Goal: Information Seeking & Learning: Learn about a topic

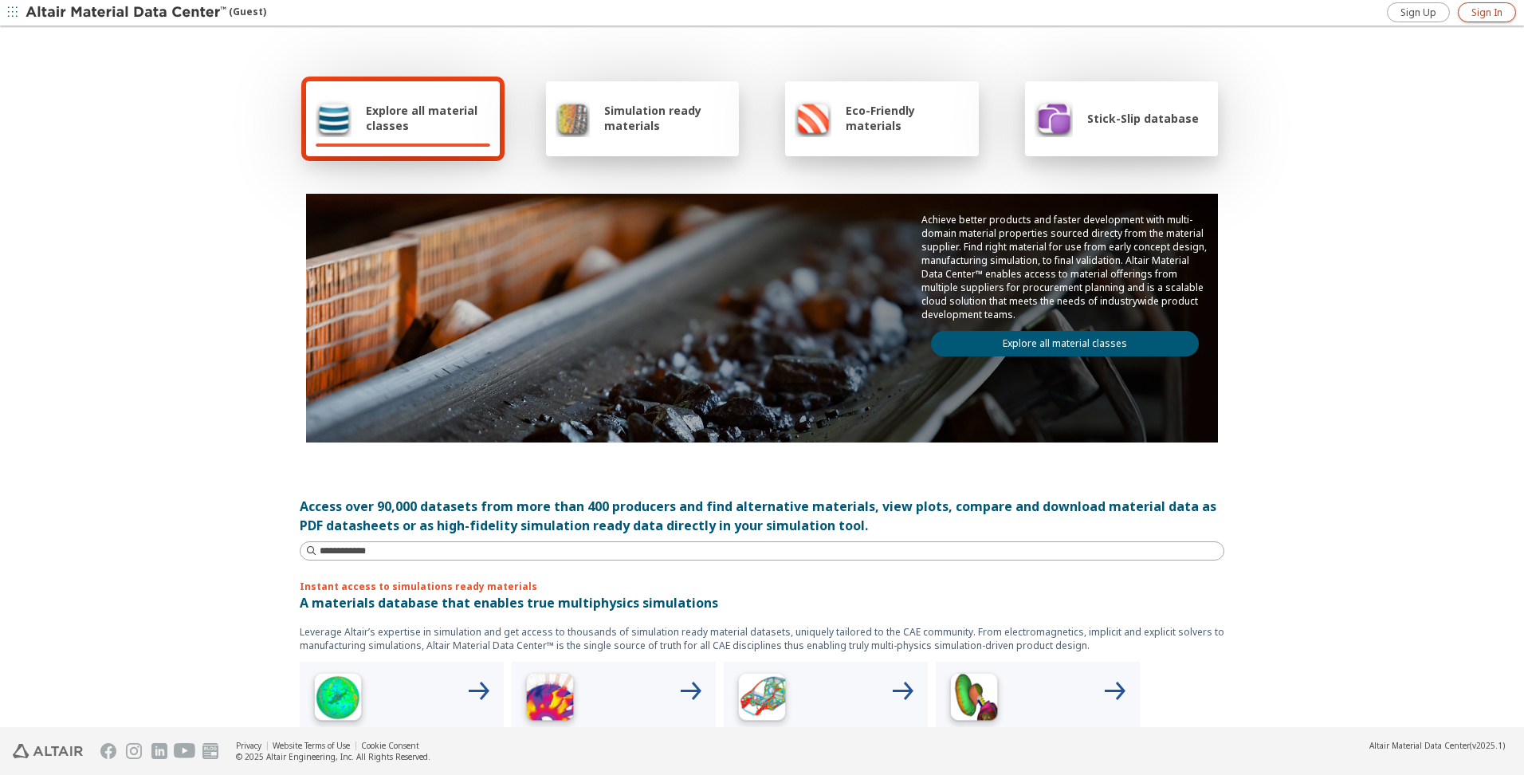
click at [1484, 18] on span "Sign In" at bounding box center [1486, 12] width 31 height 13
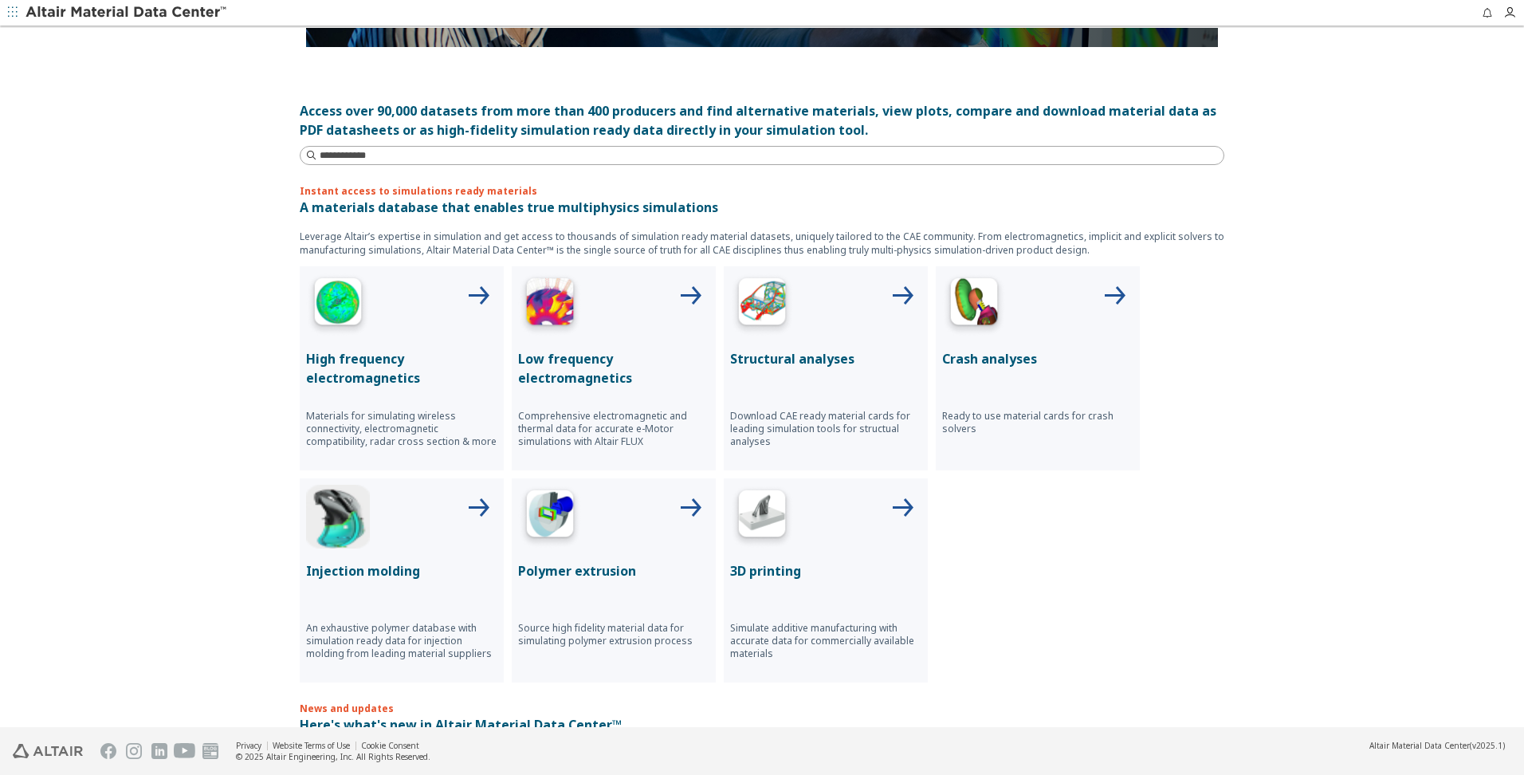
scroll to position [398, 0]
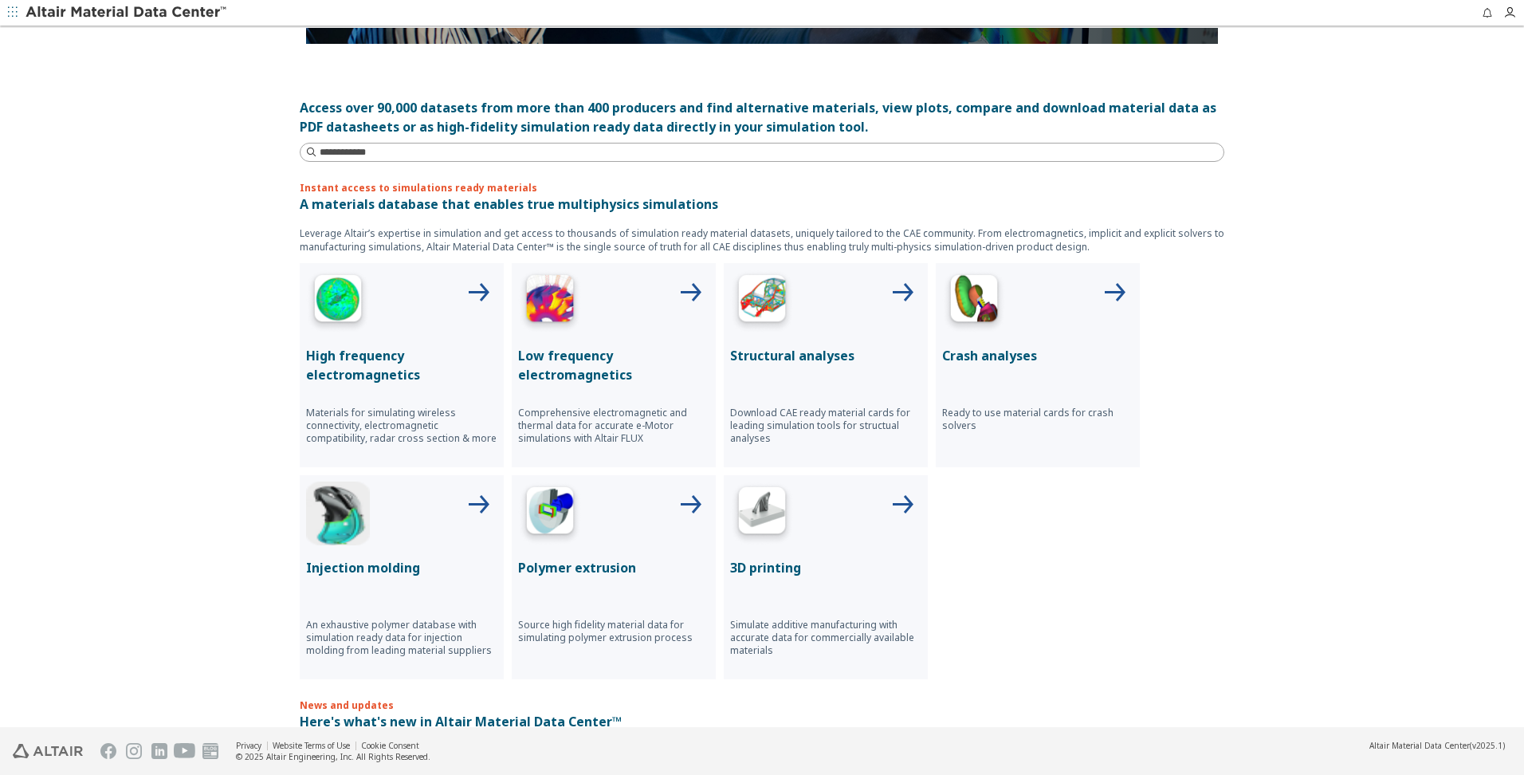
click at [780, 332] on img at bounding box center [762, 301] width 64 height 64
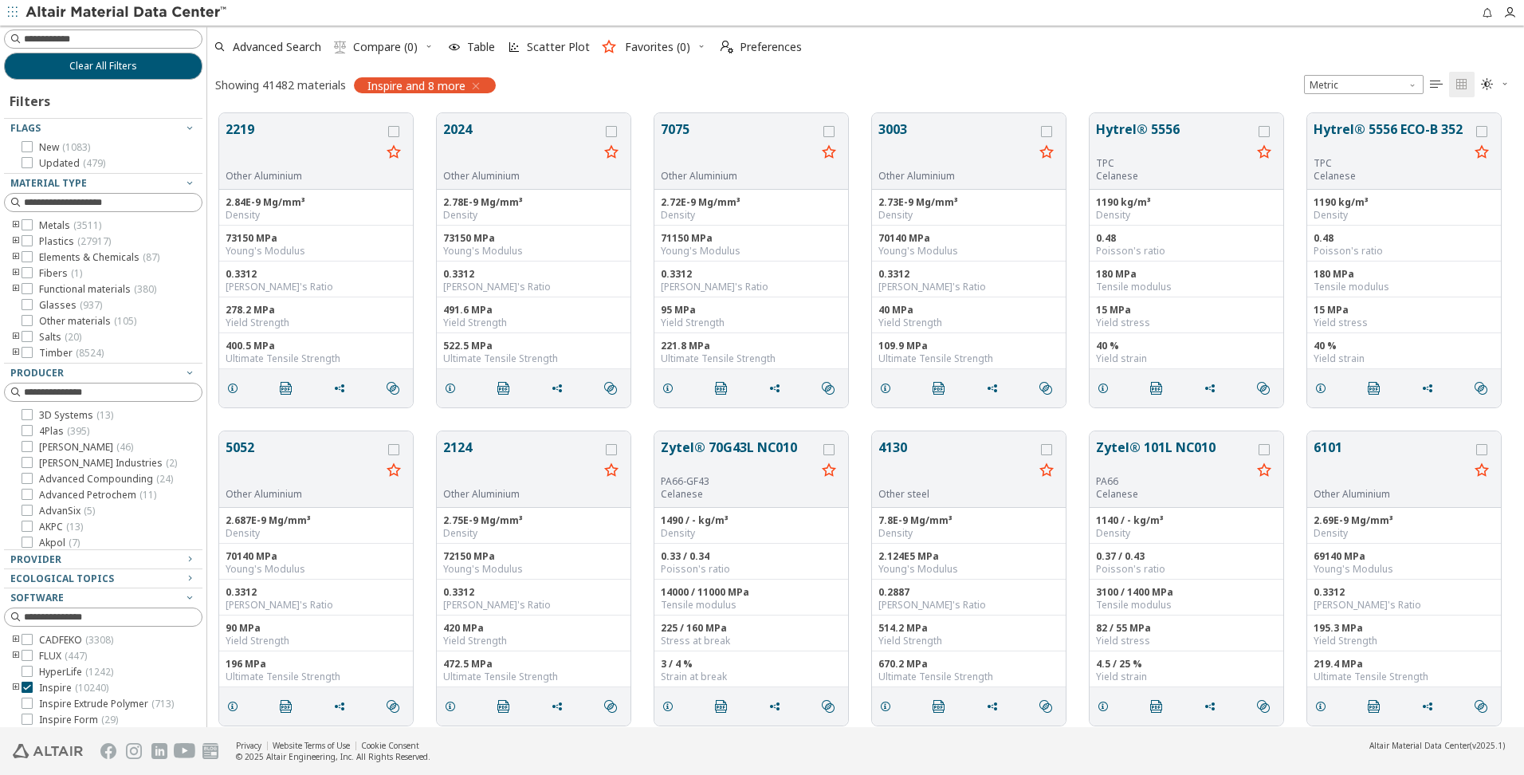
scroll to position [614, 1305]
click at [59, 35] on input at bounding box center [104, 39] width 195 height 18
paste input "**********"
drag, startPoint x: 68, startPoint y: 42, endPoint x: 145, endPoint y: 40, distance: 77.3
click at [145, 40] on input "**********" at bounding box center [104, 39] width 195 height 18
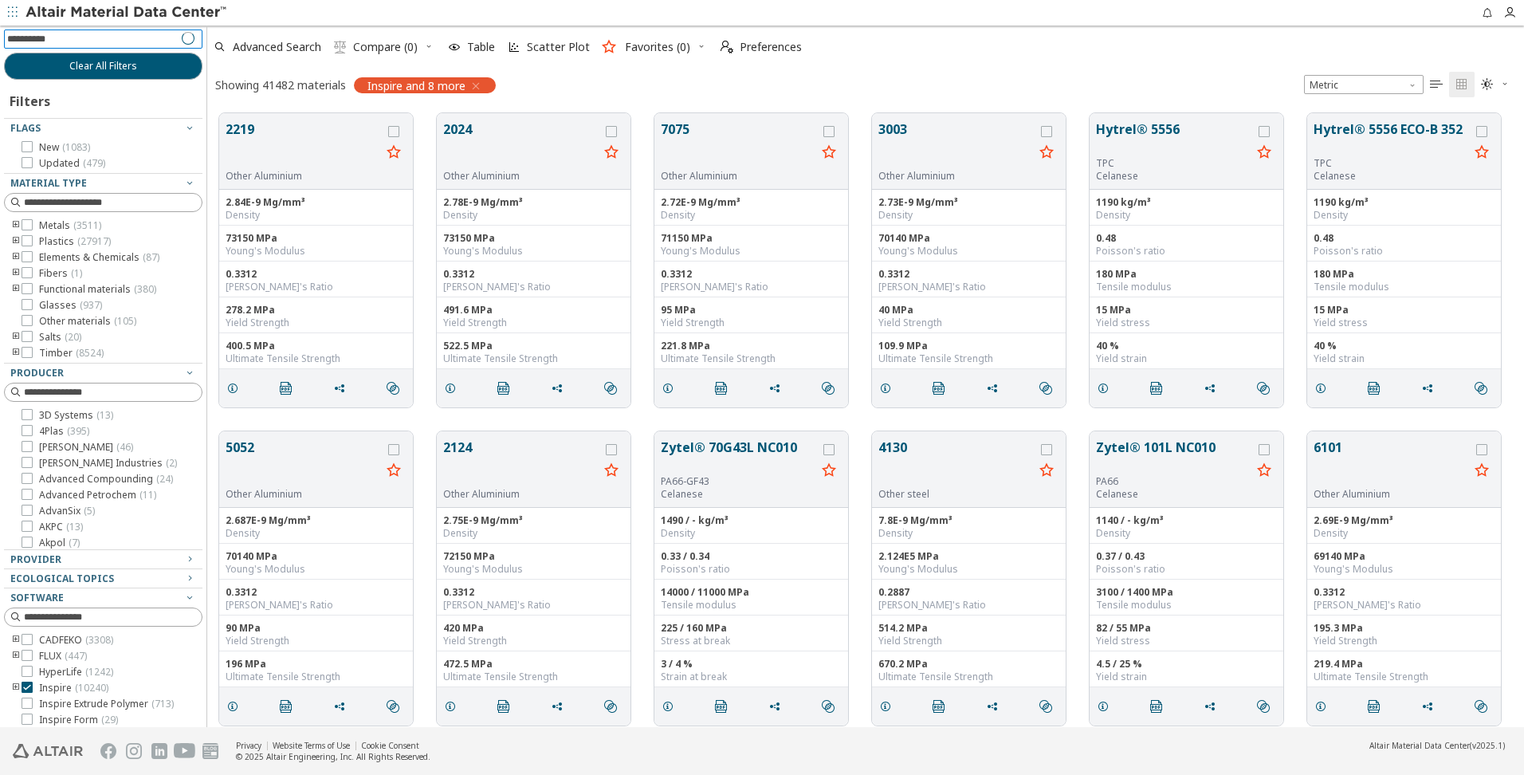
type input "*********"
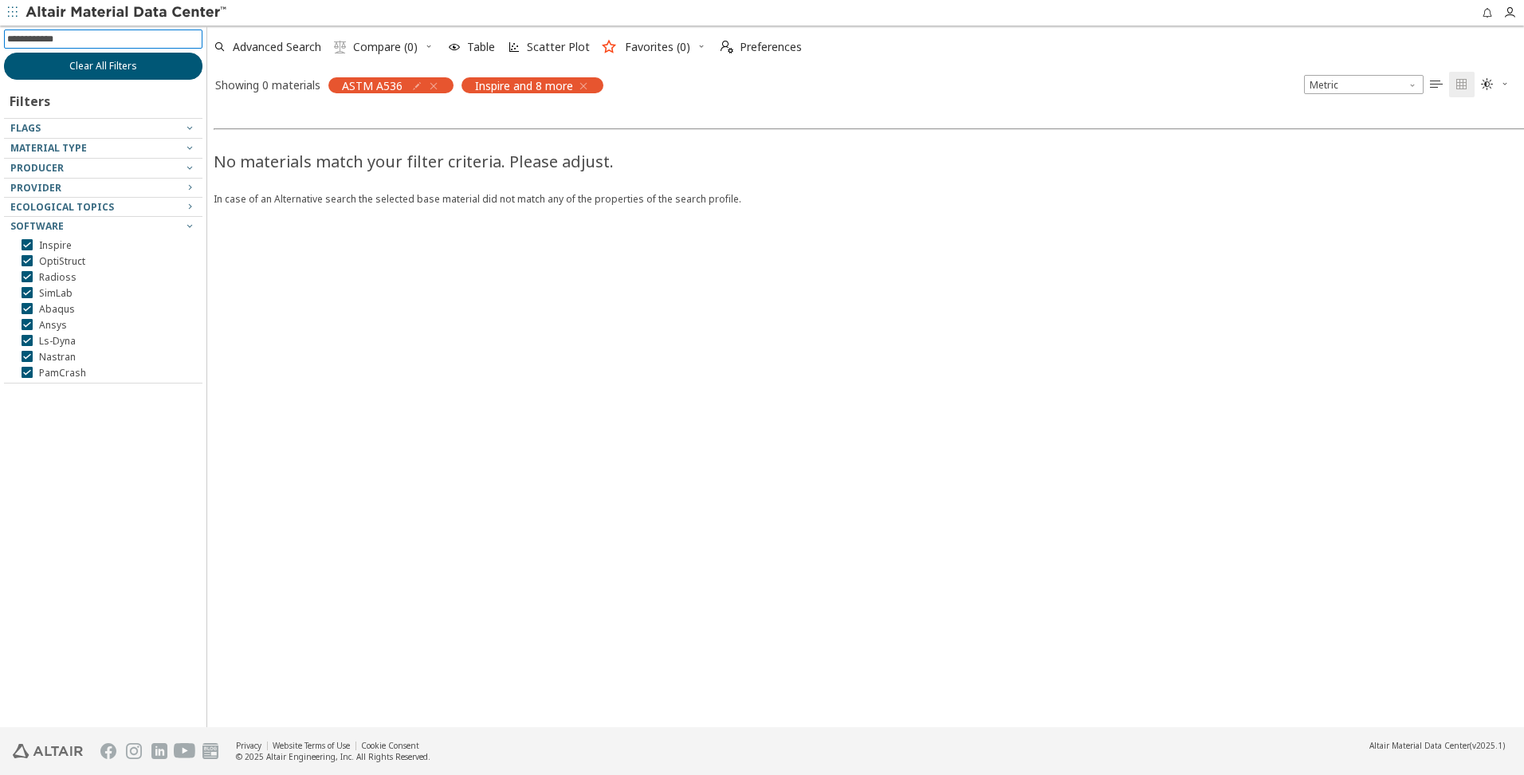
click at [94, 63] on span "Clear All Filters" at bounding box center [103, 66] width 68 height 13
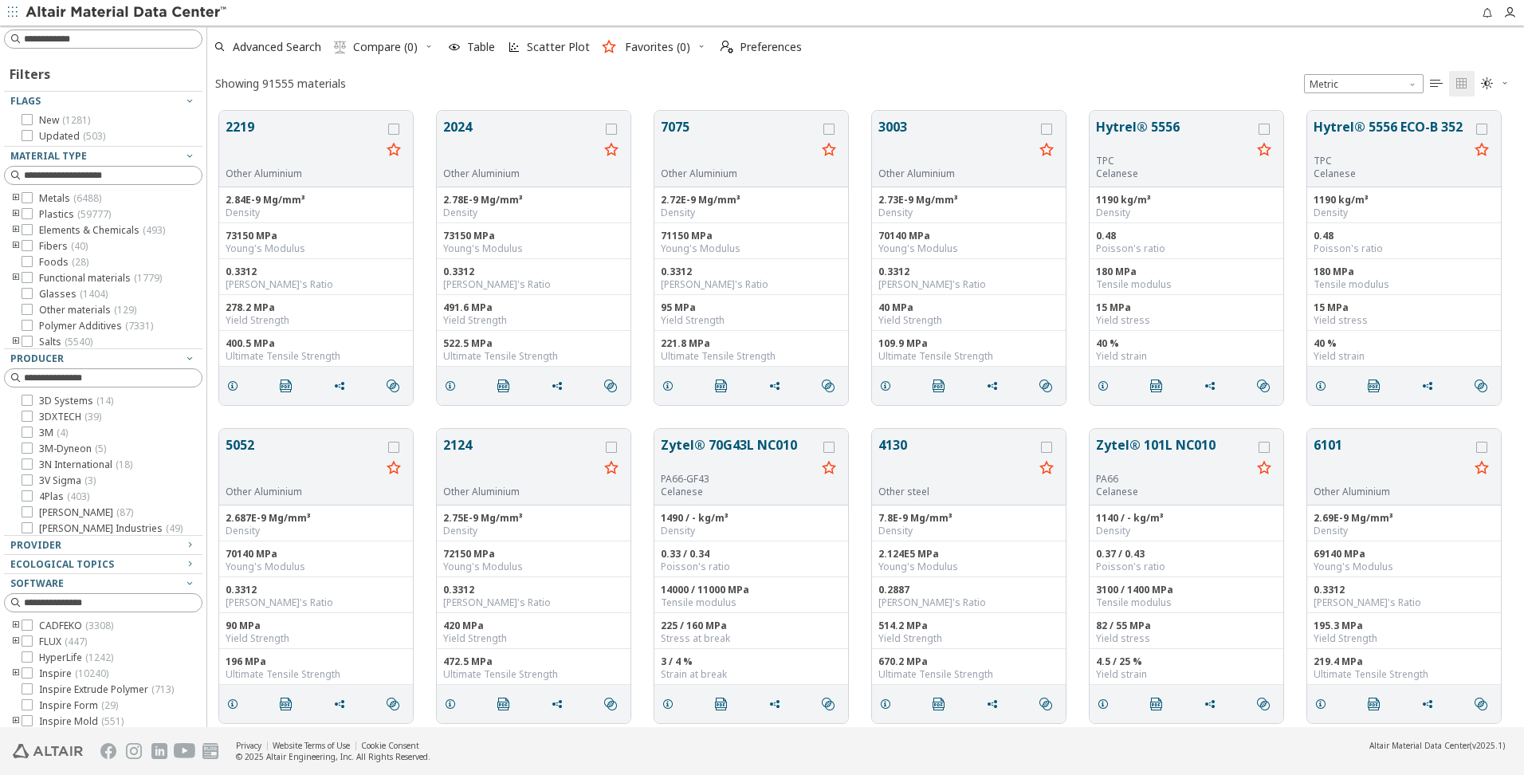
scroll to position [616, 1305]
click at [88, 33] on input at bounding box center [104, 39] width 195 height 18
type input "****"
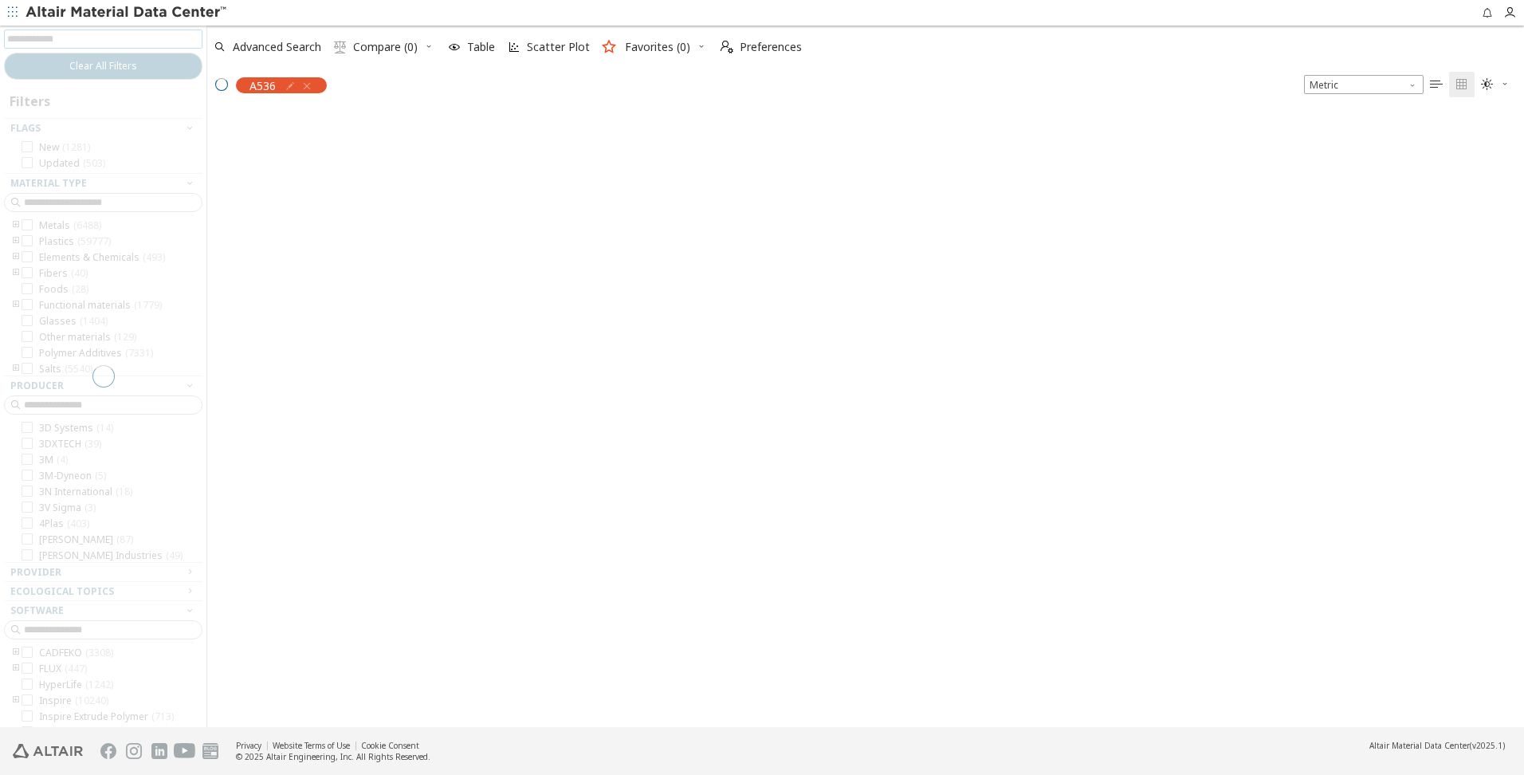
scroll to position [614, 1305]
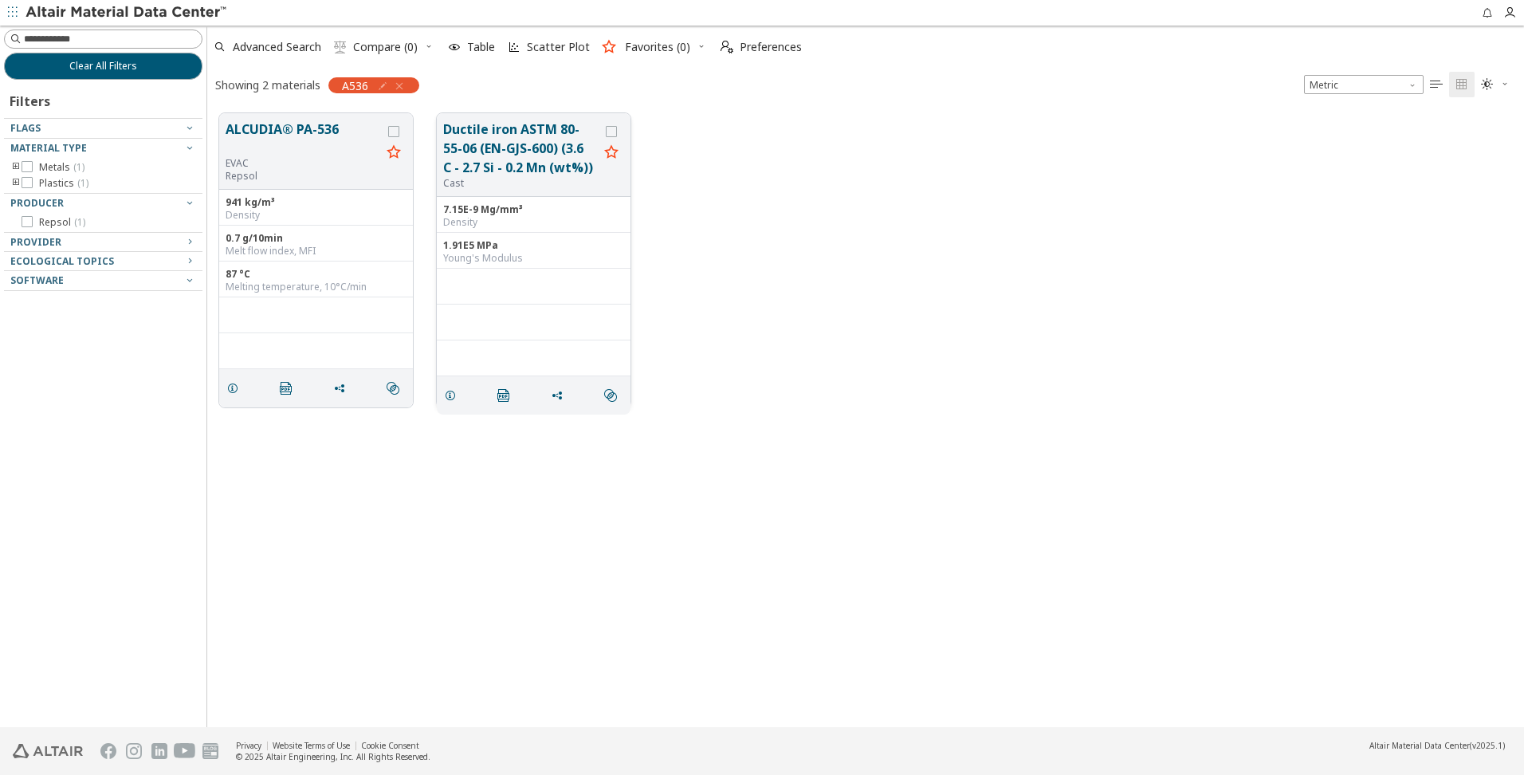
click at [522, 143] on button "Ductile iron ASTM 80-55-06 (EN-GJS-600) (3.6 C - 2.7 Si - 0.2 Mn (wt%))" at bounding box center [520, 148] width 155 height 57
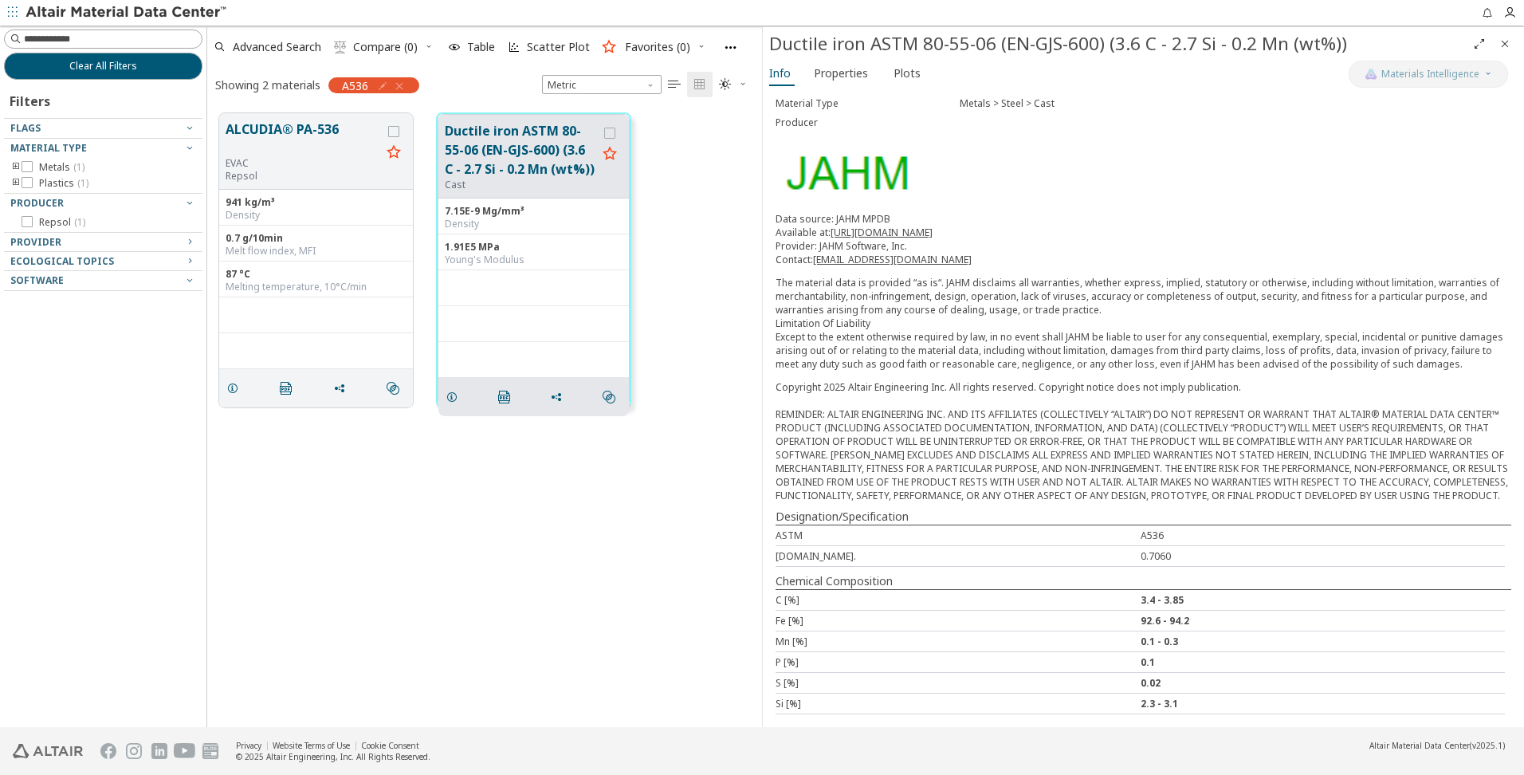
scroll to position [89, 0]
click at [843, 77] on span "Properties" at bounding box center [841, 74] width 54 height 26
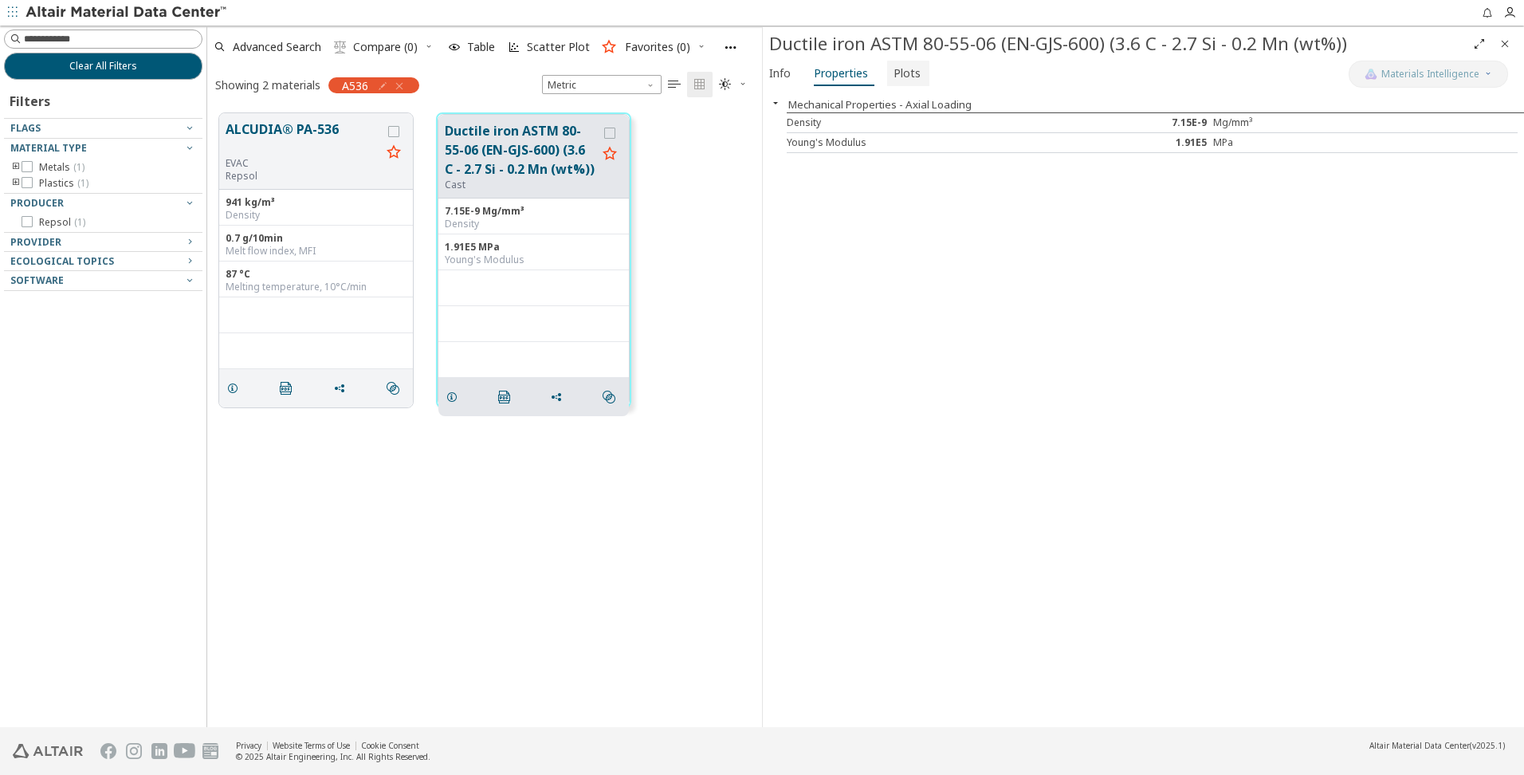
click at [905, 78] on span "Plots" at bounding box center [906, 74] width 27 height 26
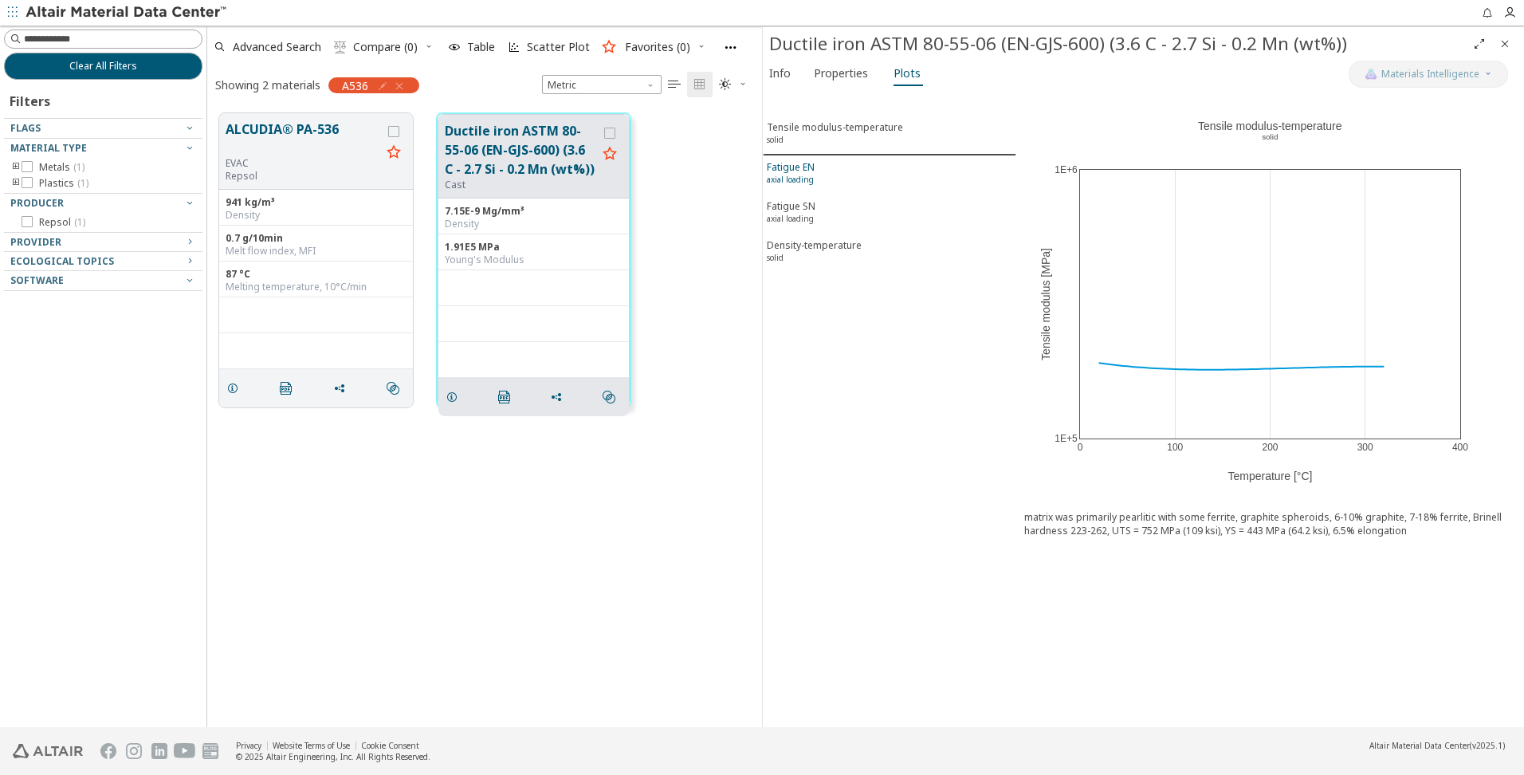
click at [811, 182] on sup "axial loading" at bounding box center [790, 179] width 47 height 11
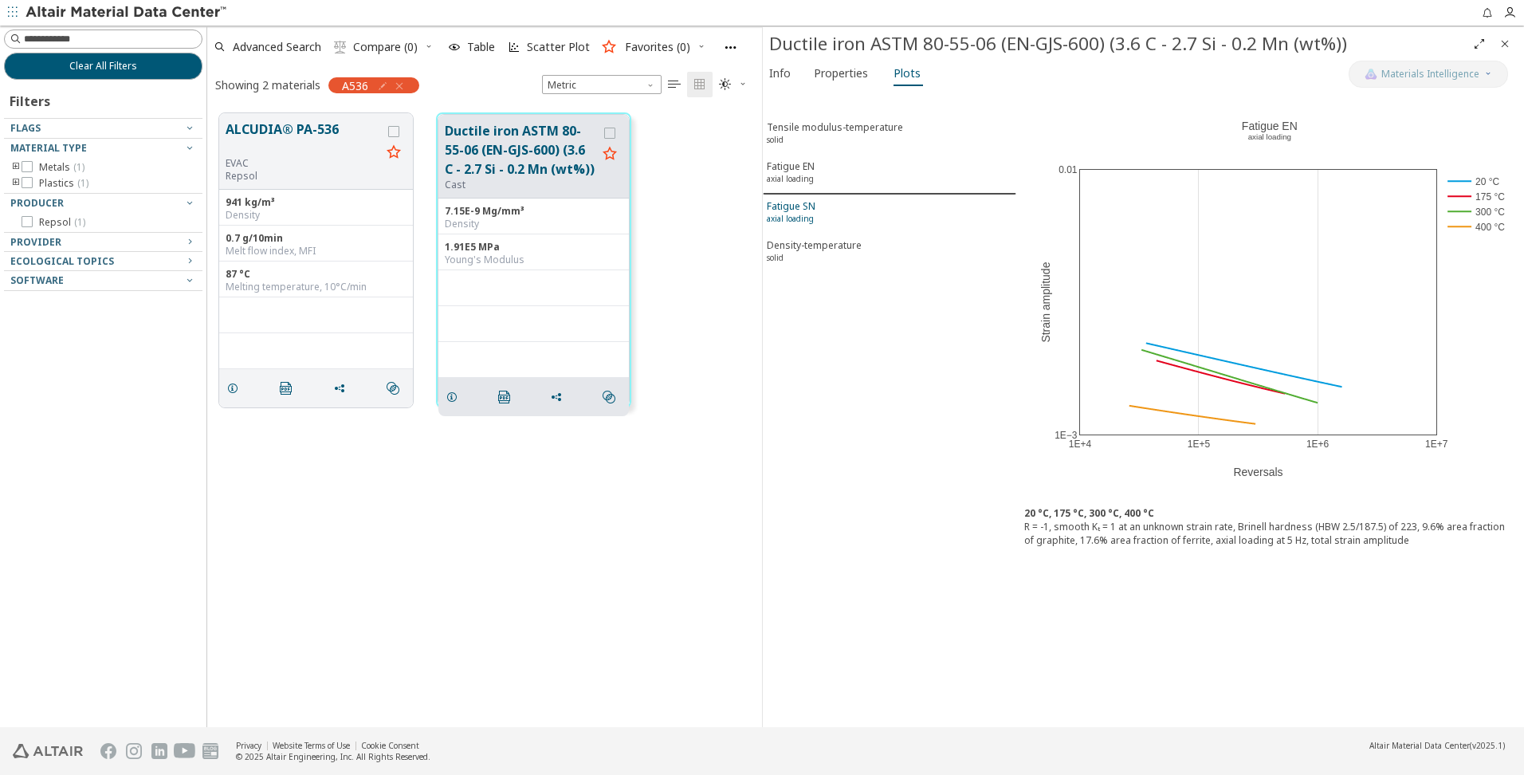
click at [806, 206] on div "Fatigue SN axial loading" at bounding box center [791, 213] width 49 height 29
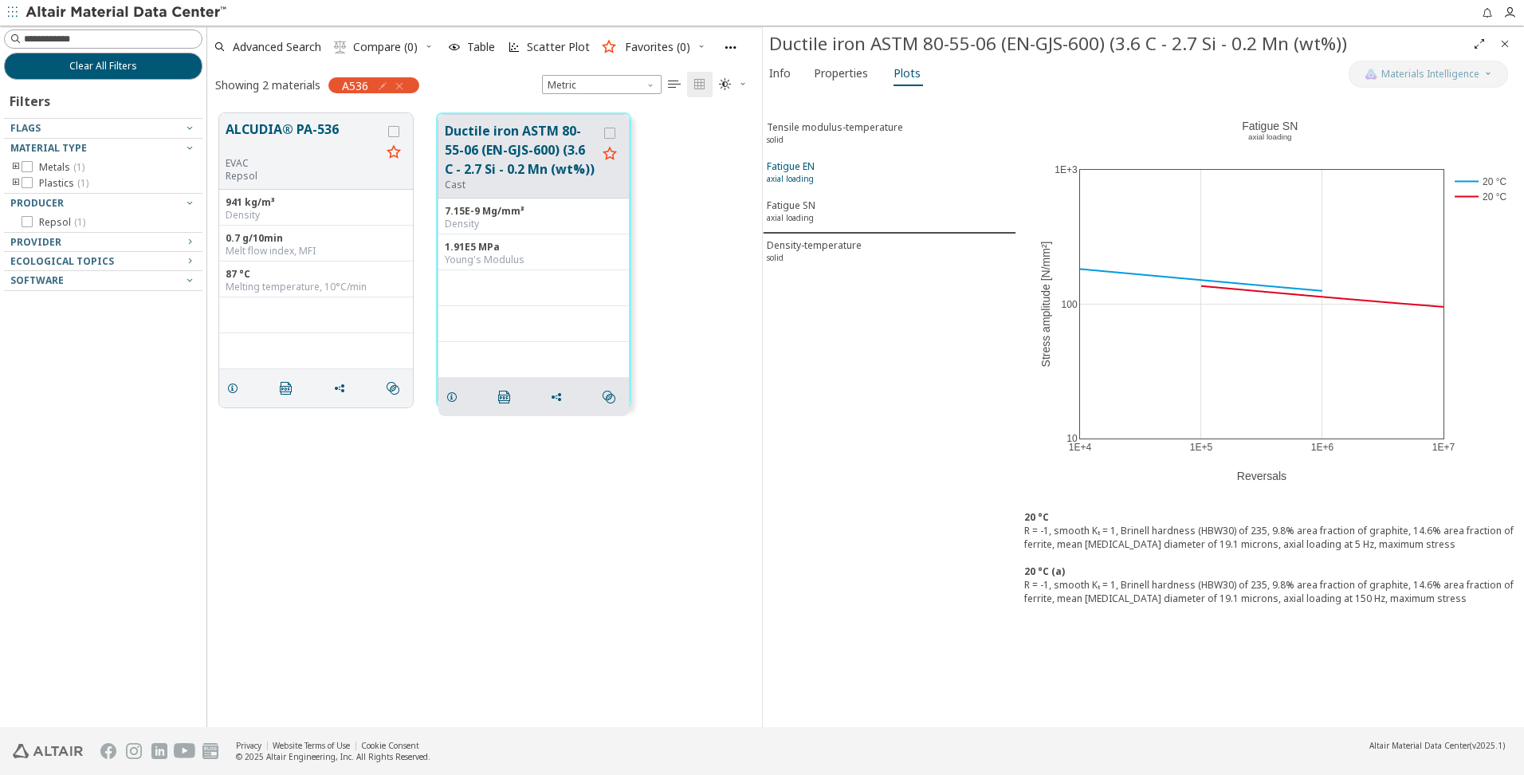
click at [799, 168] on div "Fatigue EN axial loading" at bounding box center [791, 173] width 48 height 29
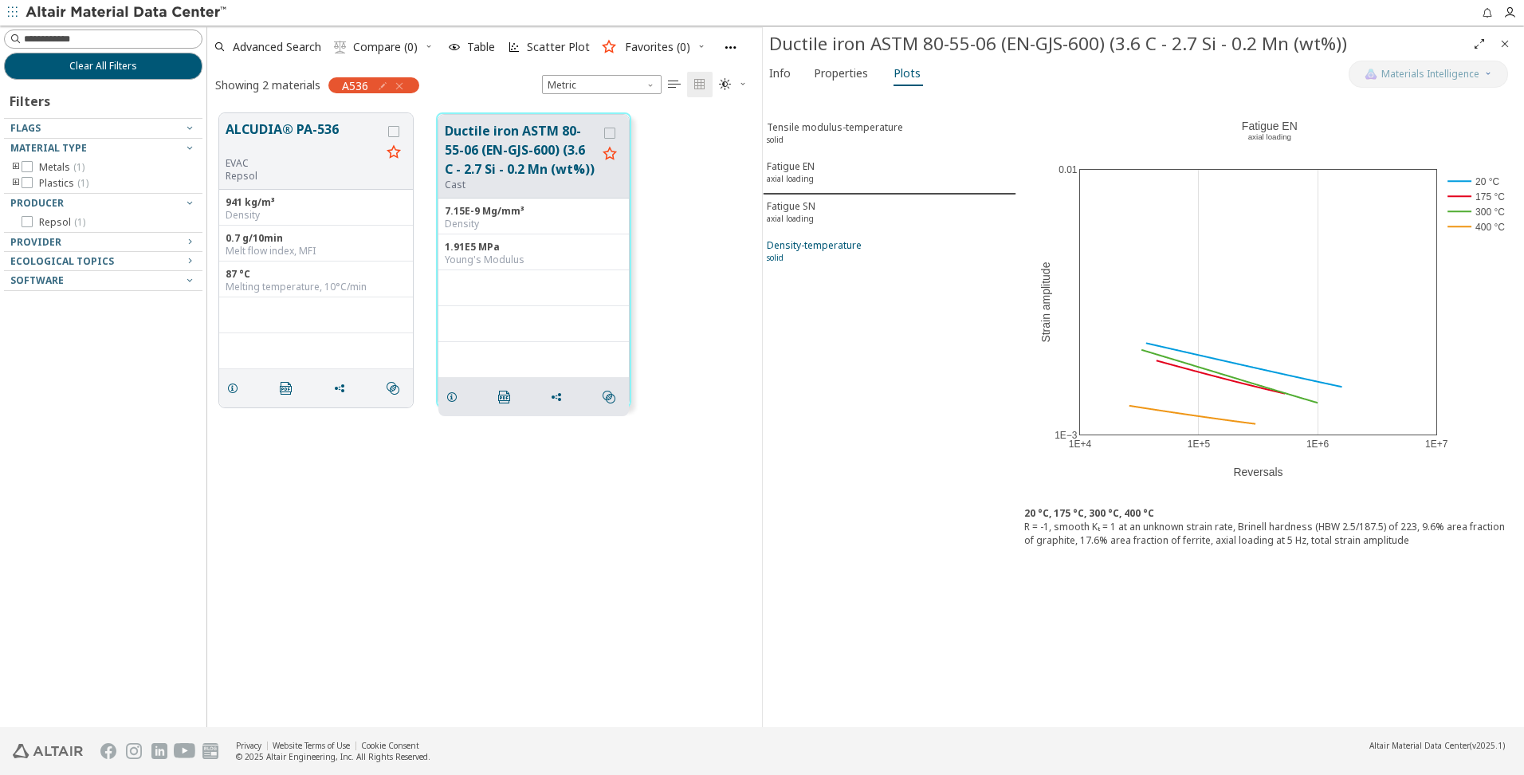
click at [804, 241] on div "Density-temperature solid" at bounding box center [814, 252] width 95 height 29
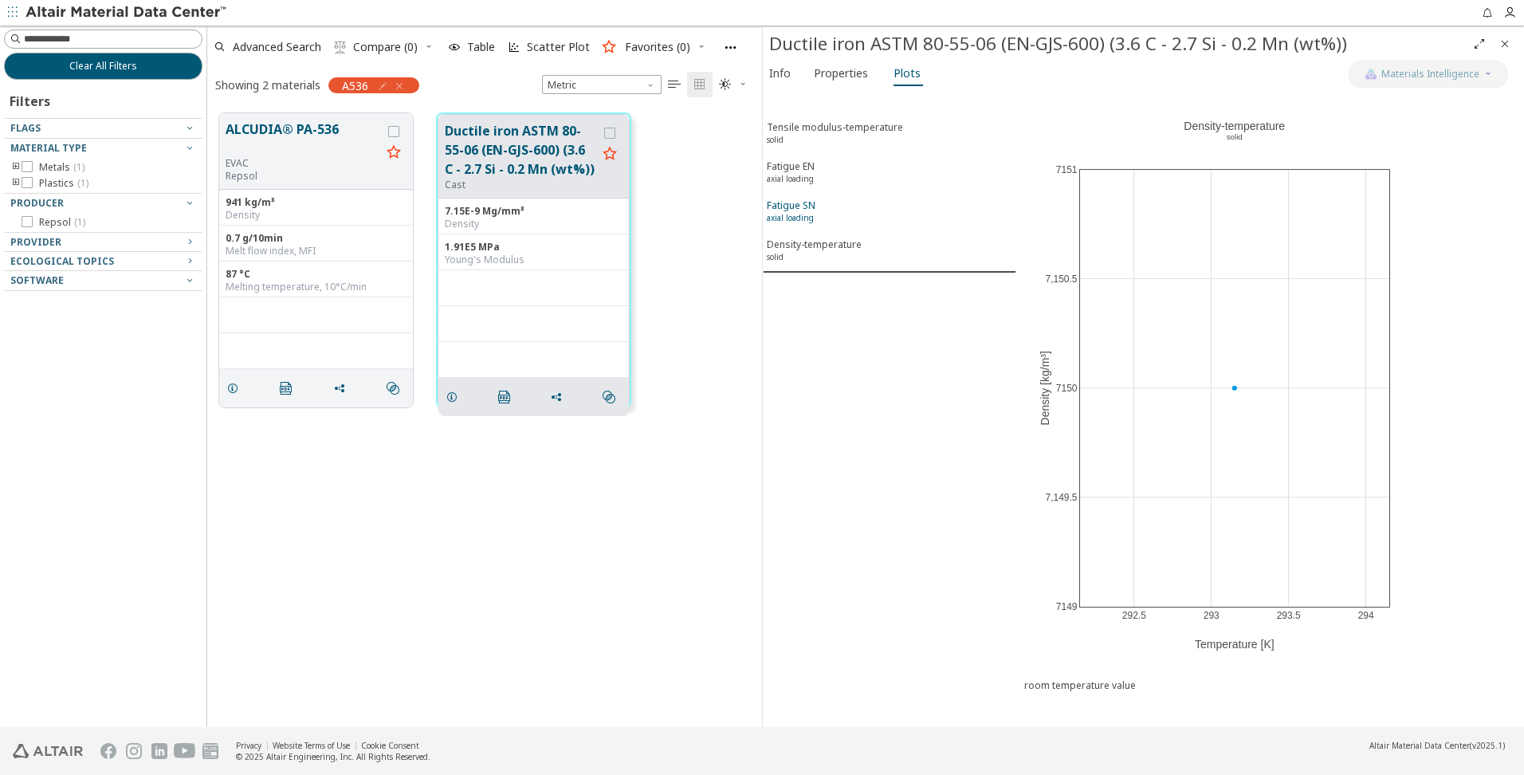
click at [802, 224] on div "Fatigue SN axial loading" at bounding box center [791, 212] width 49 height 29
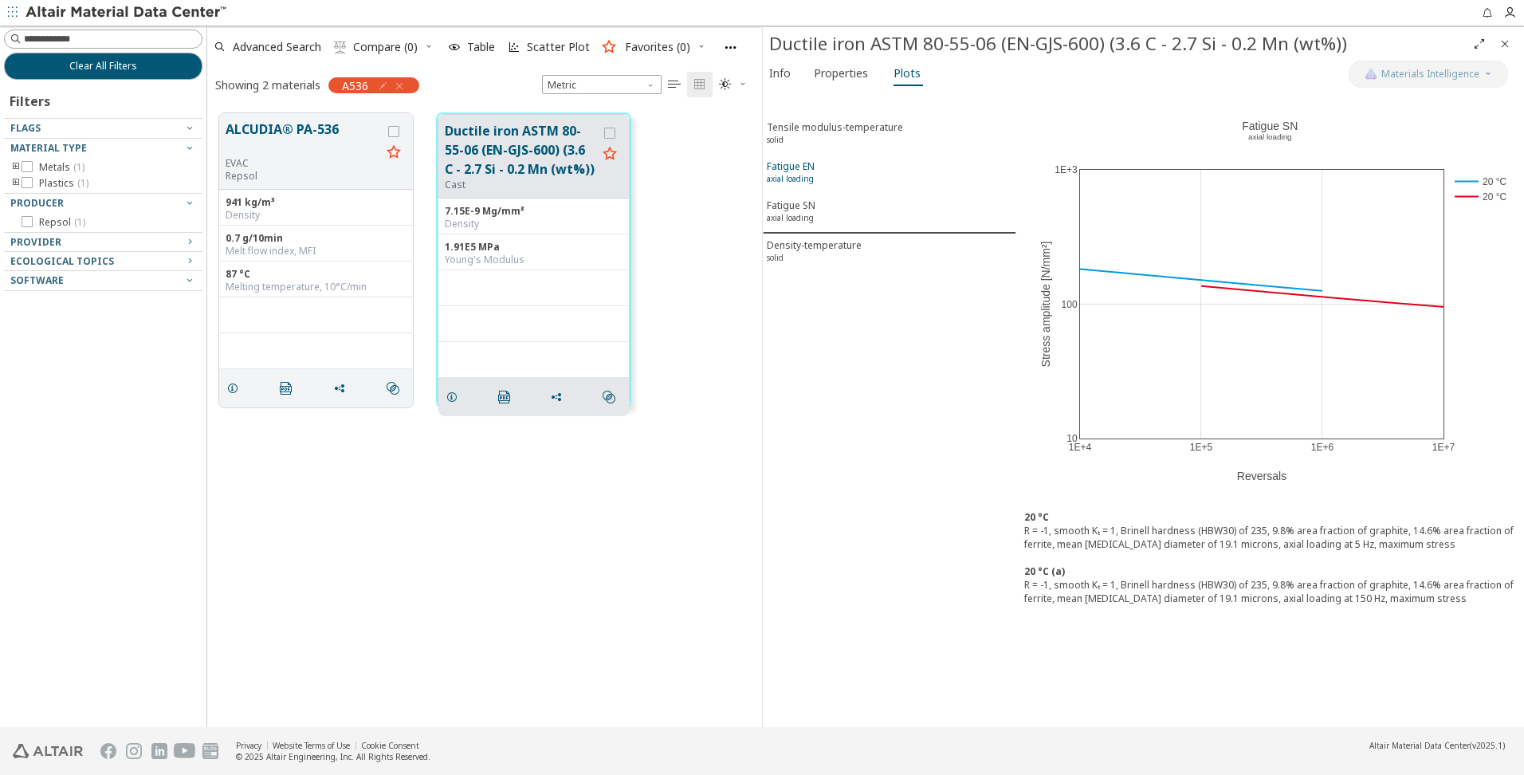
click at [796, 175] on sup "axial loading" at bounding box center [790, 178] width 47 height 11
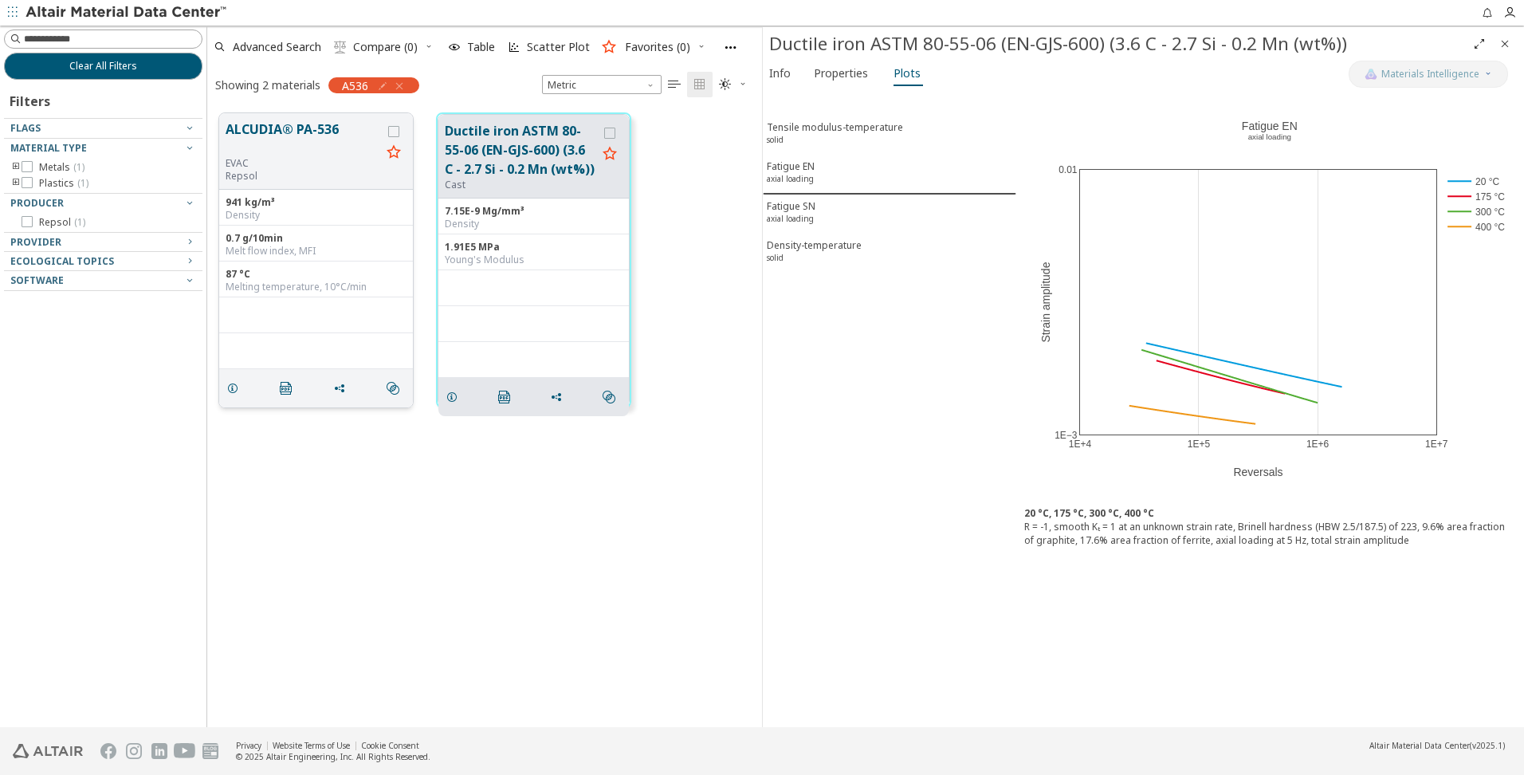
click at [276, 128] on button "ALCUDIA® PA-536" at bounding box center [303, 138] width 155 height 37
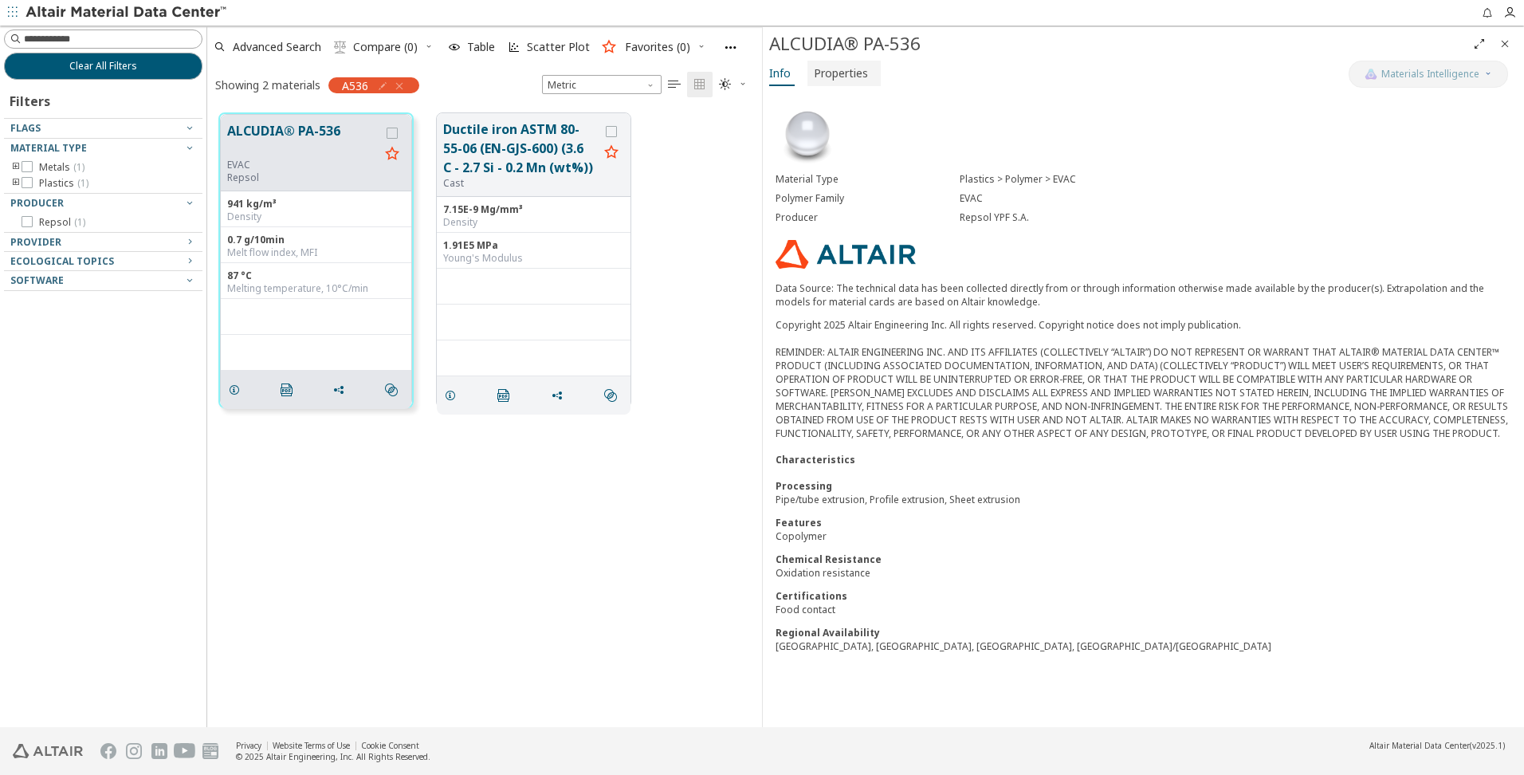
click at [835, 79] on span "Properties" at bounding box center [841, 74] width 54 height 26
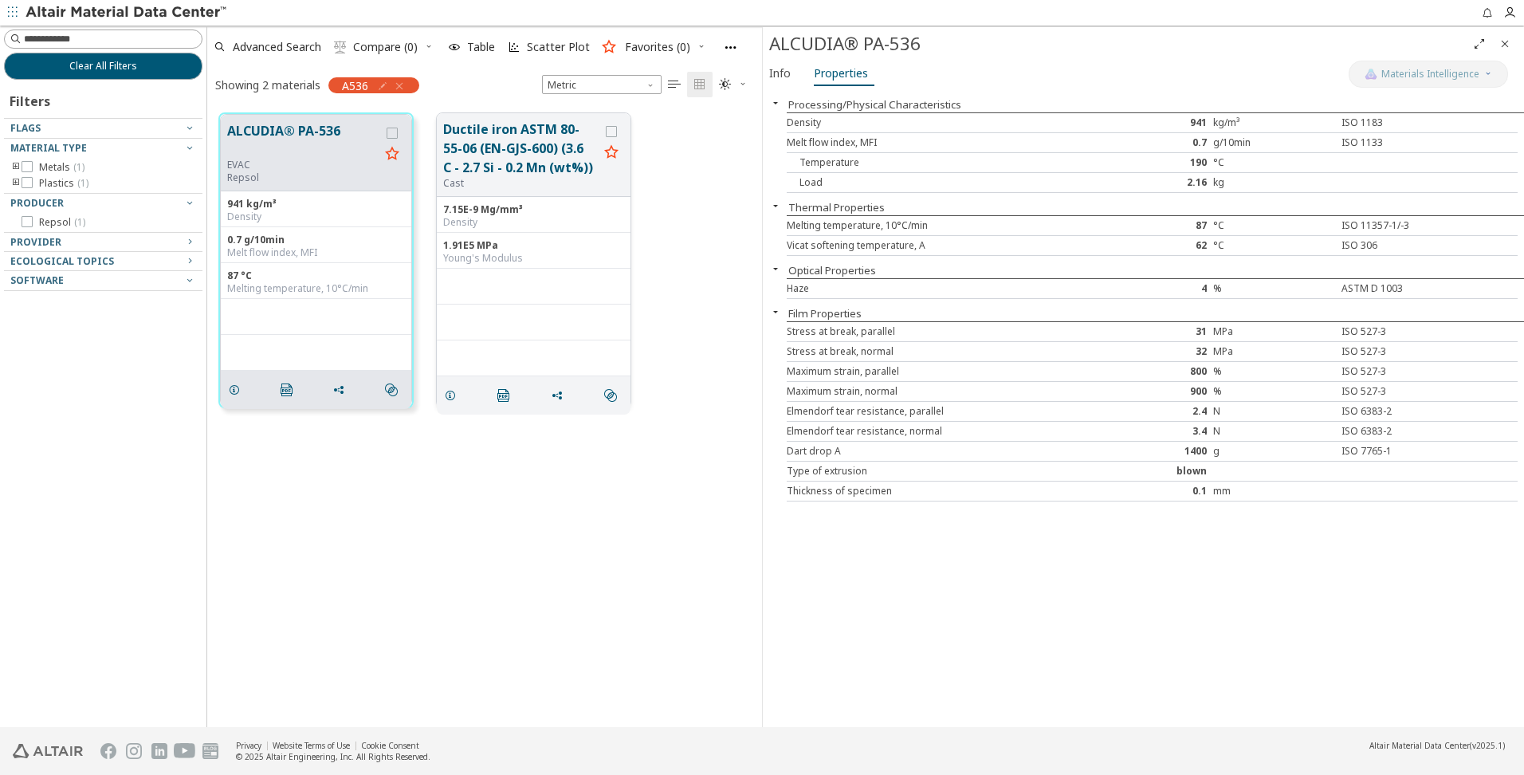
click at [480, 134] on button "Ductile iron ASTM 80-55-06 (EN-GJS-600) (3.6 C - 2.7 Si - 0.2 Mn (wt%))" at bounding box center [520, 148] width 155 height 57
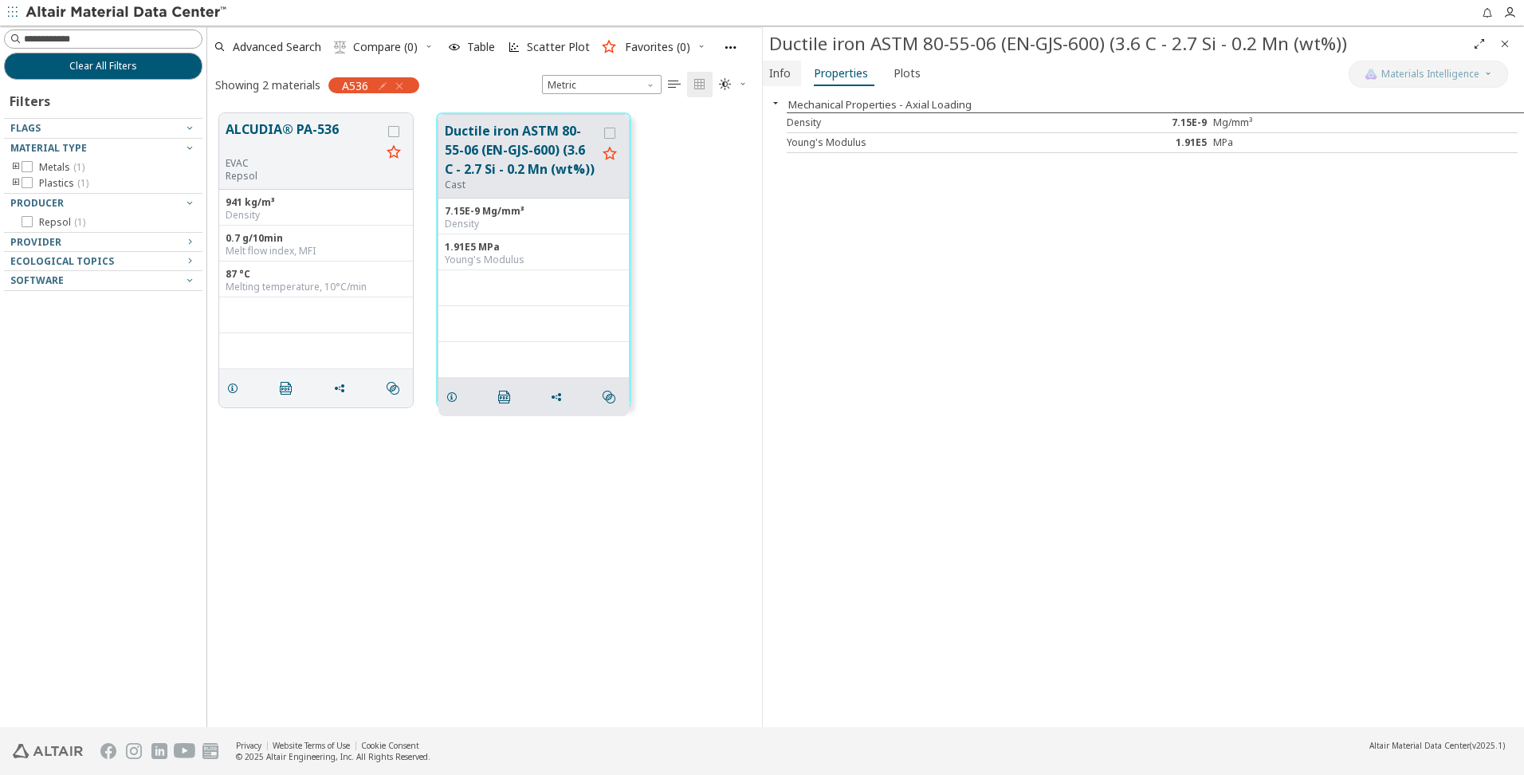
click at [779, 71] on span "Info" at bounding box center [780, 74] width 22 height 26
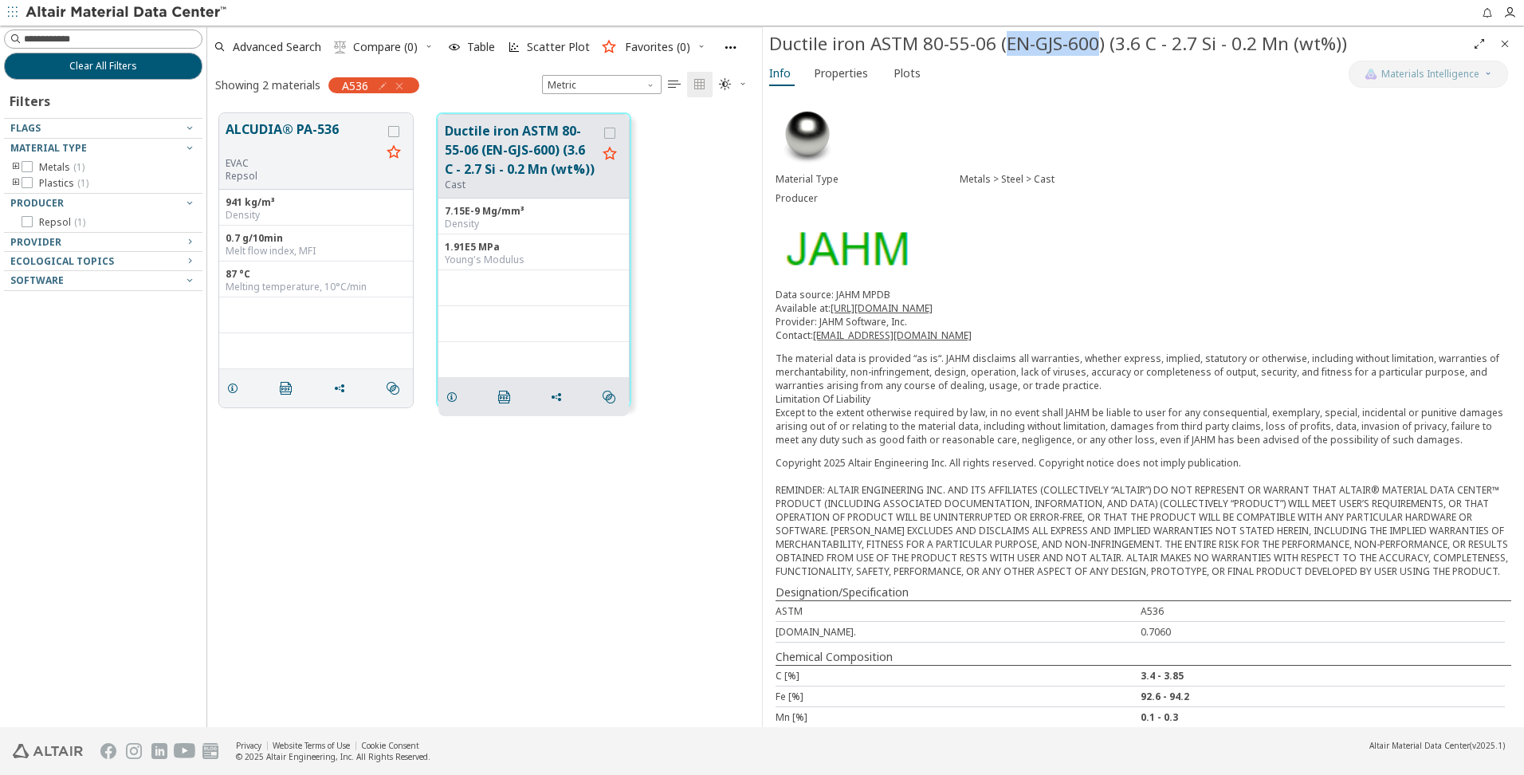
drag, startPoint x: 1007, startPoint y: 45, endPoint x: 1097, endPoint y: 41, distance: 90.9
click at [1097, 41] on div "Ductile iron ASTM 80-55-06 (EN-GJS-600) (3.6 C - 2.7 Si - 0.2 Mn (wt%))" at bounding box center [1117, 44] width 697 height 26
